Goal: Task Accomplishment & Management: Manage account settings

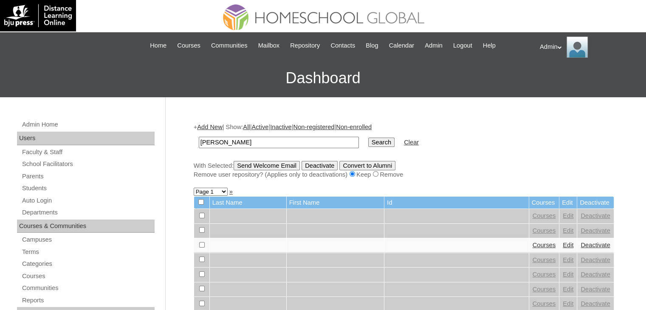
type input "[PERSON_NAME]"
click at [368, 138] on input "Search" at bounding box center [381, 142] width 26 height 9
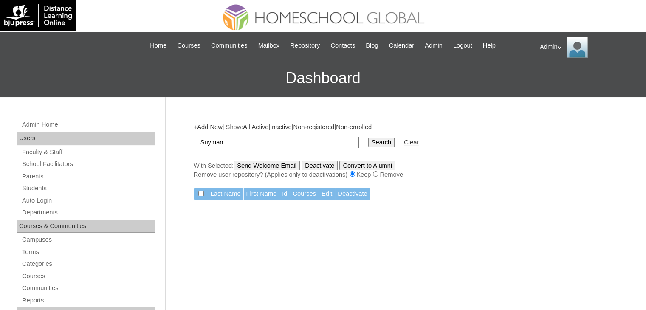
type input "Suyman"
click at [368, 138] on input "Search" at bounding box center [381, 142] width 26 height 9
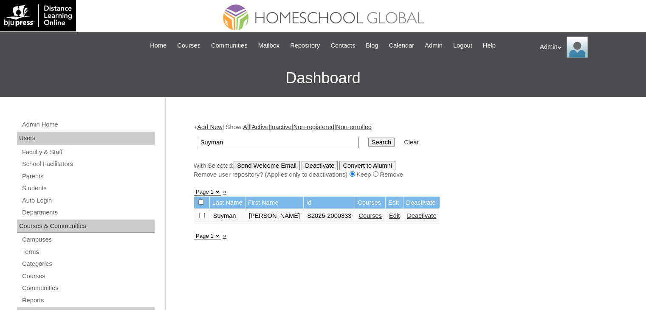
click at [369, 213] on link "Courses" at bounding box center [370, 215] width 23 height 7
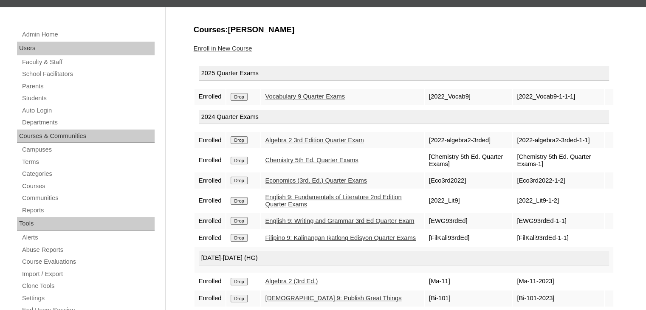
scroll to position [84, 0]
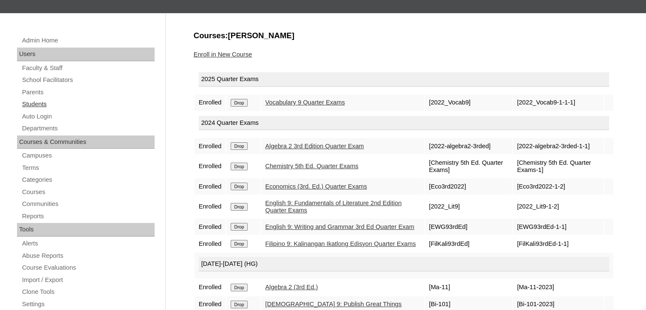
click at [41, 102] on link "Students" at bounding box center [87, 104] width 133 height 11
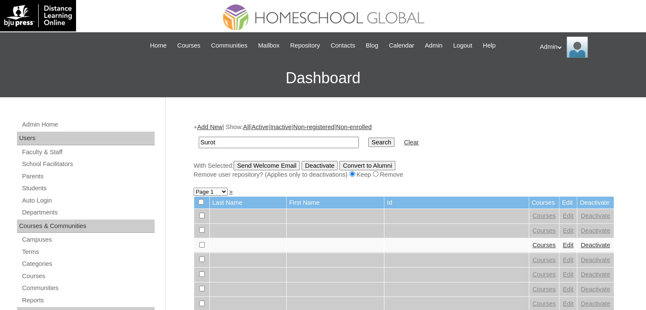
type input "Surot"
click at [368, 144] on input "Search" at bounding box center [381, 142] width 26 height 9
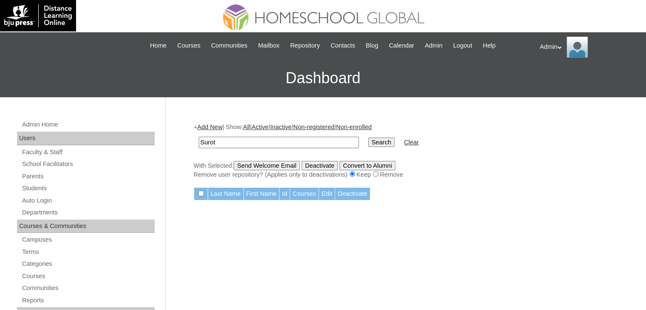
drag, startPoint x: 230, startPoint y: 143, endPoint x: 181, endPoint y: 141, distance: 49.8
click at [28, 186] on link "Students" at bounding box center [87, 188] width 133 height 11
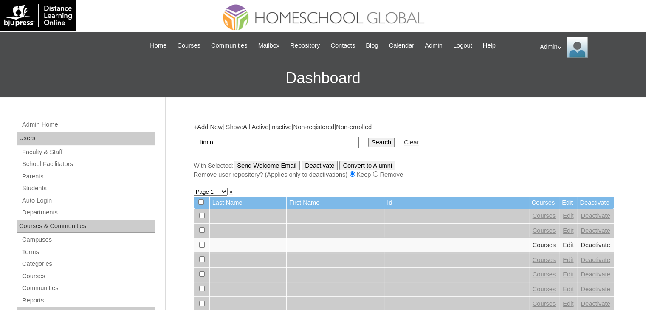
type input "limin"
click at [368, 138] on input "Search" at bounding box center [381, 142] width 26 height 9
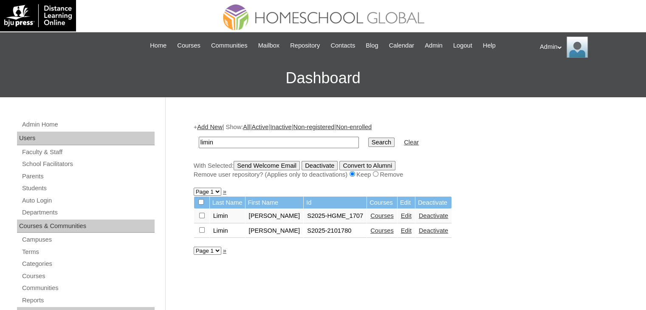
click at [401, 230] on link "Edit" at bounding box center [406, 230] width 11 height 7
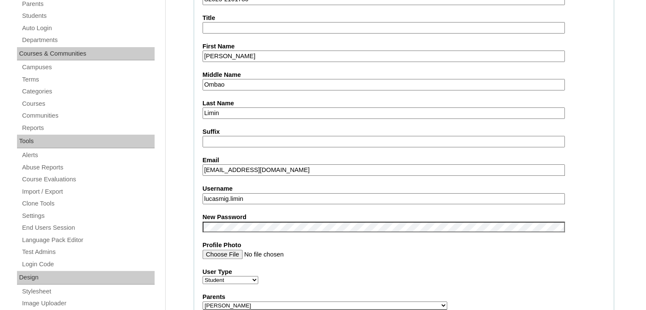
scroll to position [173, 0]
click at [407, 255] on input "Profile Photo" at bounding box center [384, 253] width 363 height 9
drag, startPoint x: 262, startPoint y: 193, endPoint x: 186, endPoint y: 195, distance: 76.1
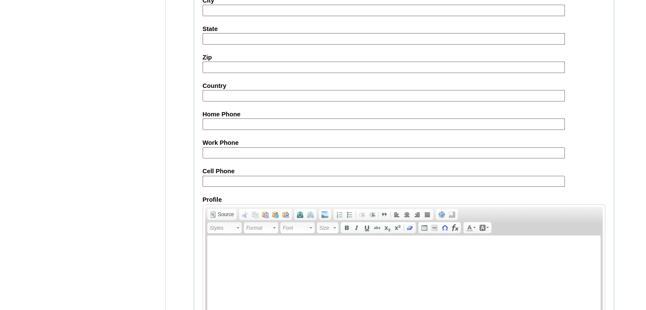
scroll to position [976, 0]
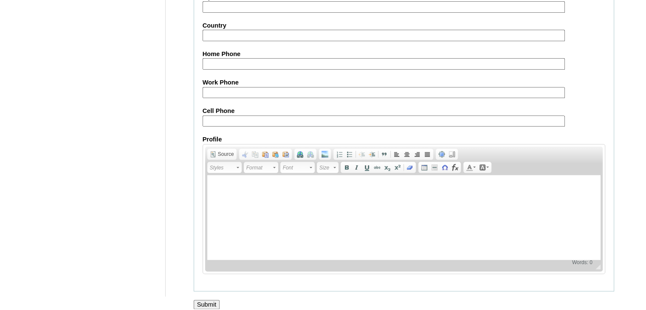
click at [206, 300] on input "Submit" at bounding box center [207, 304] width 26 height 9
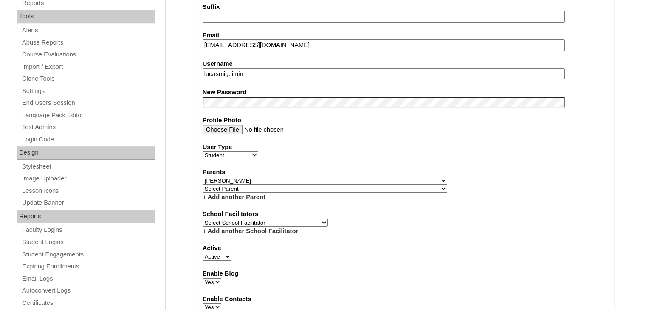
scroll to position [297, 0]
